Goal: Navigation & Orientation: Find specific page/section

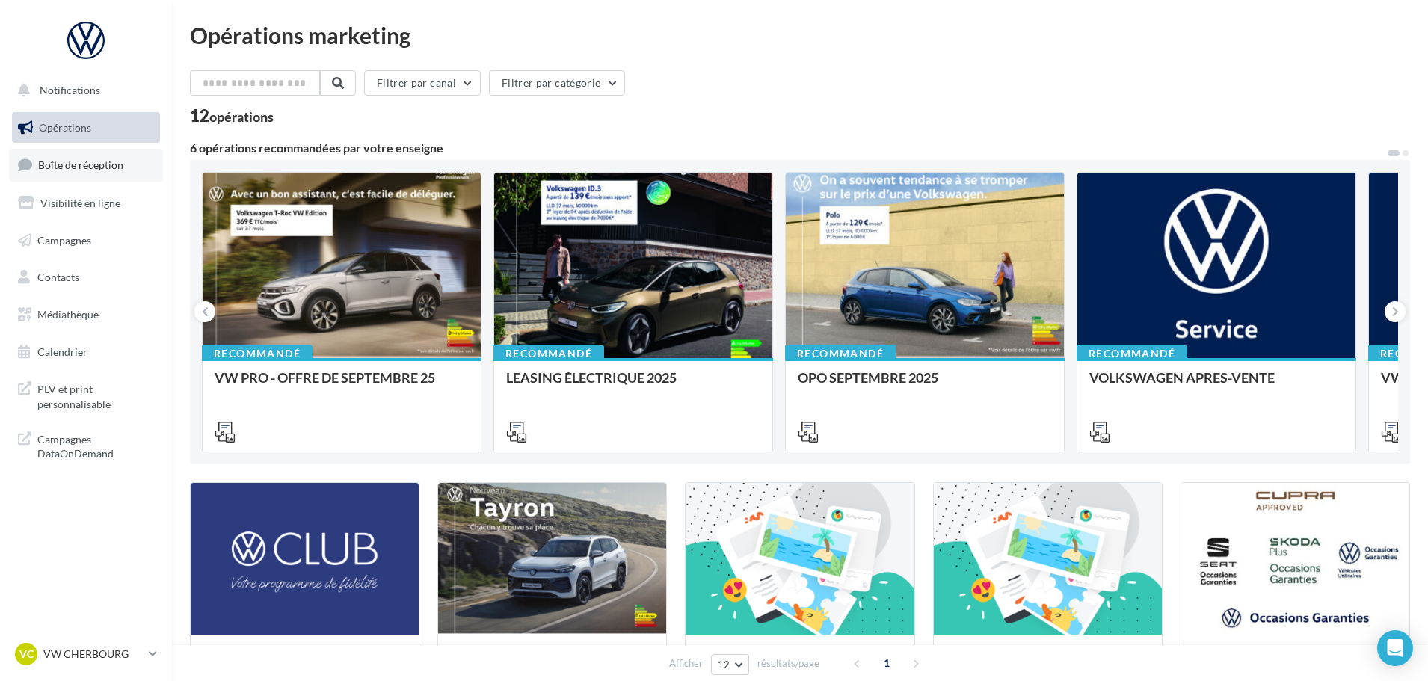
click at [117, 168] on span "Boîte de réception" at bounding box center [80, 165] width 85 height 13
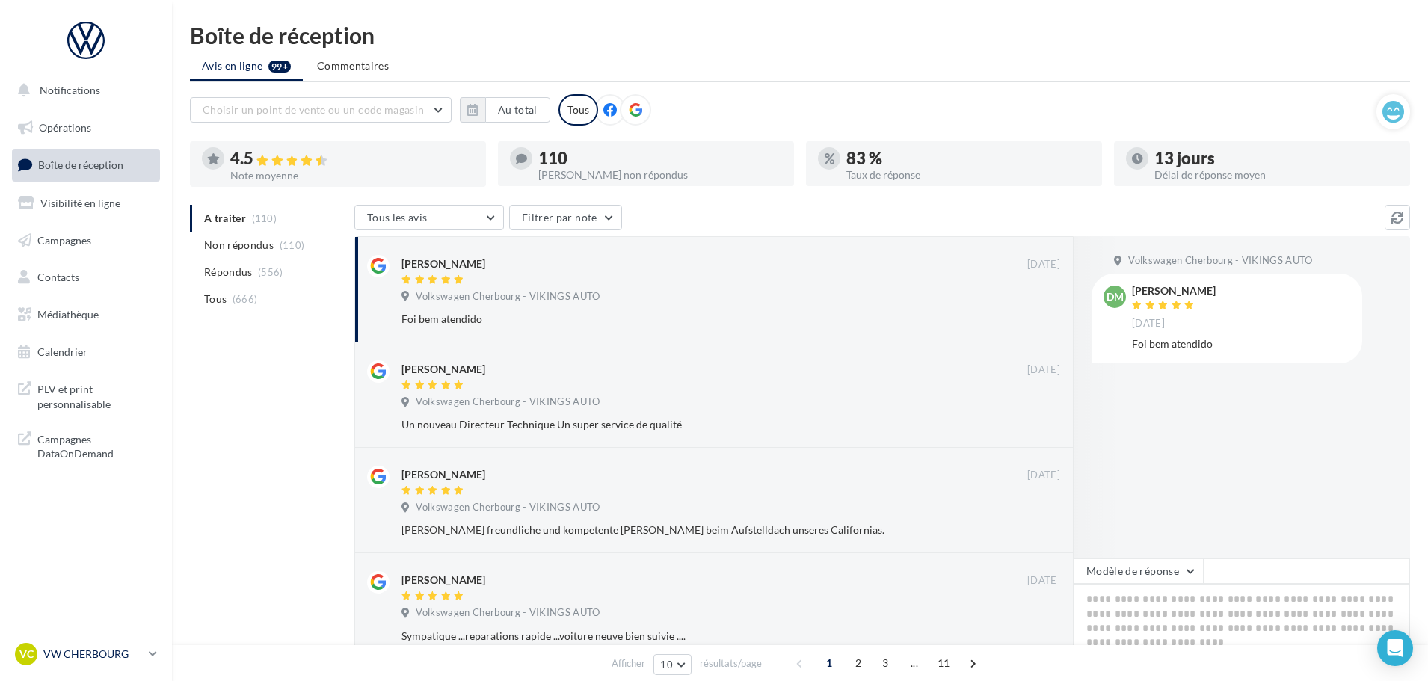
click at [126, 650] on p "VW CHERBOURG" at bounding box center [92, 654] width 99 height 15
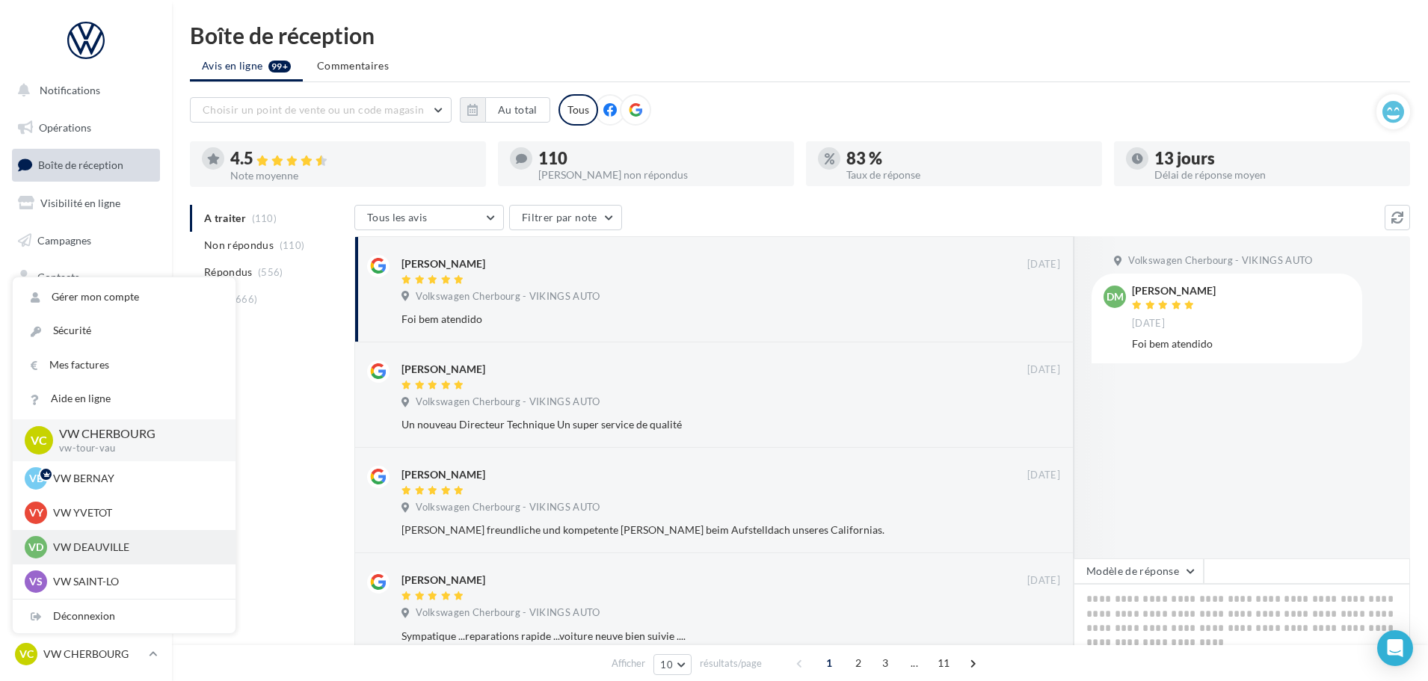
scroll to position [75, 0]
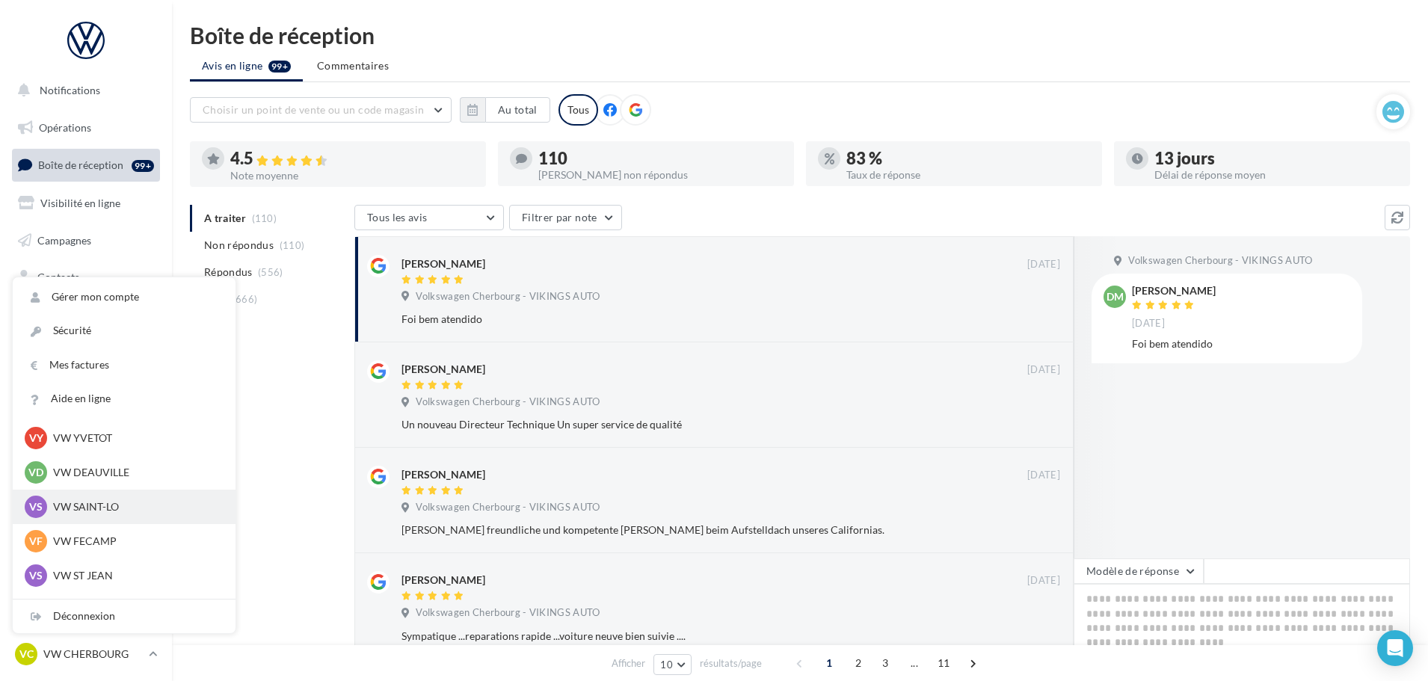
click at [112, 490] on div "VS VW SAINT-LO vw-stlo-vau" at bounding box center [124, 507] width 223 height 34
click at [102, 472] on p "VW DEAUVILLE" at bounding box center [135, 472] width 164 height 15
